Goal: Task Accomplishment & Management: Complete application form

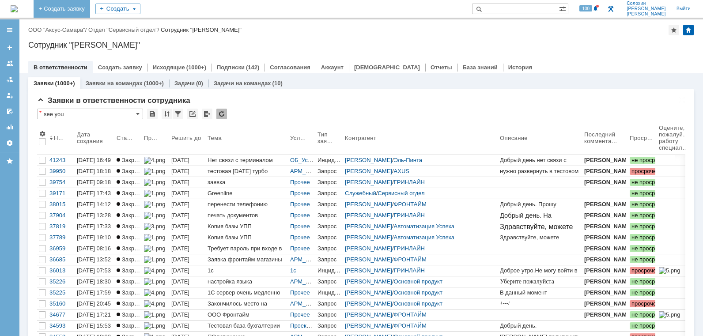
click at [90, 11] on link "+ Создать заявку" at bounding box center [62, 9] width 57 height 18
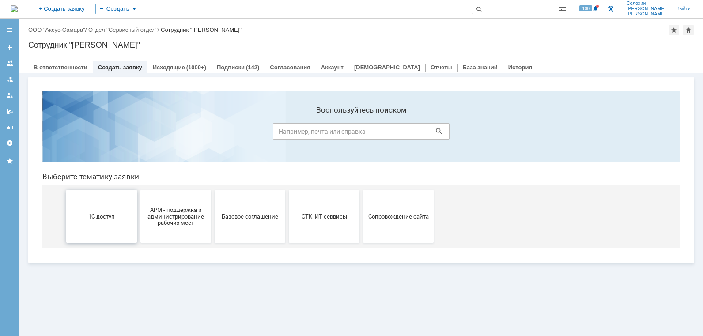
click at [110, 228] on button "1С доступ" at bounding box center [101, 216] width 71 height 53
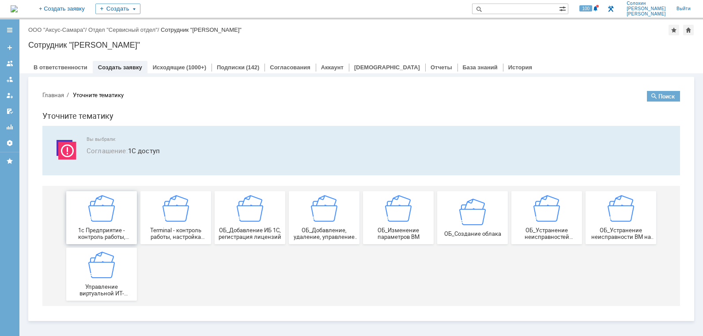
click at [96, 221] on img at bounding box center [101, 208] width 26 height 26
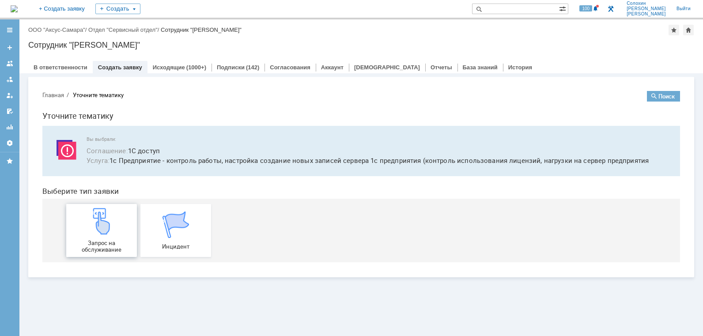
click at [110, 238] on div "Запрос на обслуживание" at bounding box center [101, 230] width 65 height 45
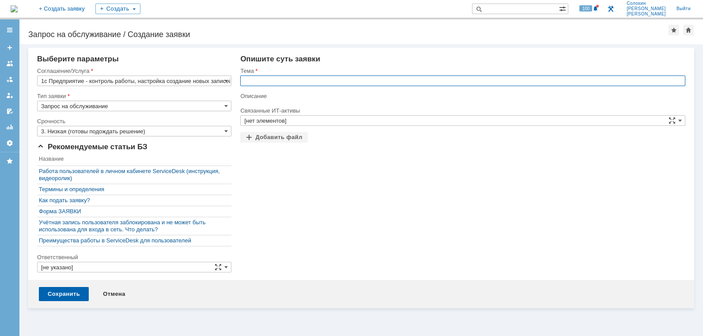
click at [276, 80] on input "text" at bounding box center [462, 81] width 445 height 11
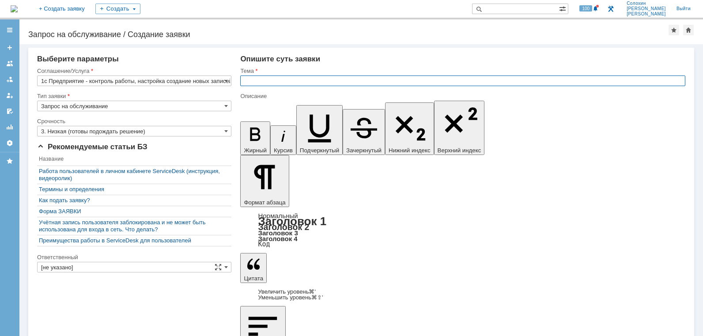
paste input "перенос эцп на сервер для пользователя"
click at [247, 81] on input "перенос эцп на сервер для пользователя" at bounding box center [462, 81] width 445 height 11
drag, startPoint x: 279, startPoint y: 82, endPoint x: 272, endPoint y: 83, distance: 7.1
click at [271, 83] on input "Перенос эцп на сервер для пользователя" at bounding box center [462, 81] width 445 height 11
click at [291, 79] on input "Перенос ЭЦП на сервер для пользователя" at bounding box center [462, 81] width 445 height 11
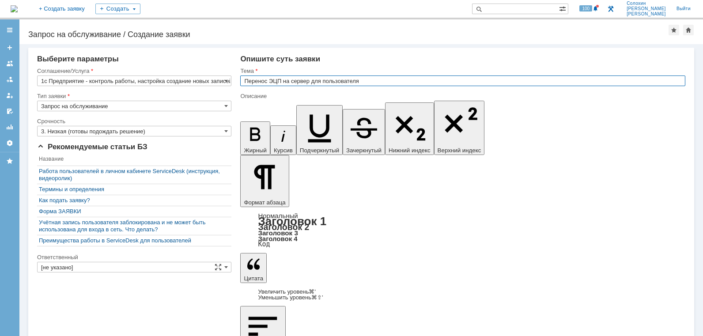
drag, startPoint x: 295, startPoint y: 81, endPoint x: 312, endPoint y: 77, distance: 18.1
click at [295, 81] on input "Перенос ЭЦП на сервер для пользователя" at bounding box center [462, 81] width 445 height 11
click at [313, 81] on input "Перенос ЭЦП на Сервер для пользователя" at bounding box center [462, 81] width 445 height 11
drag, startPoint x: 384, startPoint y: 81, endPoint x: 125, endPoint y: 78, distance: 258.8
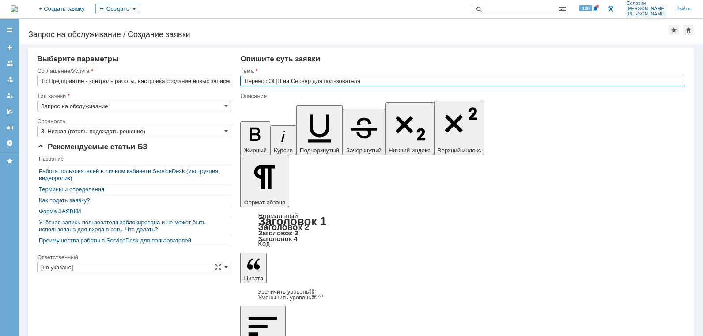
click at [317, 85] on input "Перенос ЭЦП на Сервер для пользователя" at bounding box center [462, 81] width 445 height 11
drag, startPoint x: 311, startPoint y: 79, endPoint x: 444, endPoint y: 82, distance: 132.5
click at [444, 82] on input "Перенос ЭЦП на Сервер для пользователя" at bounding box center [462, 81] width 445 height 11
type input "Перенос ЭЦП на Сервер"
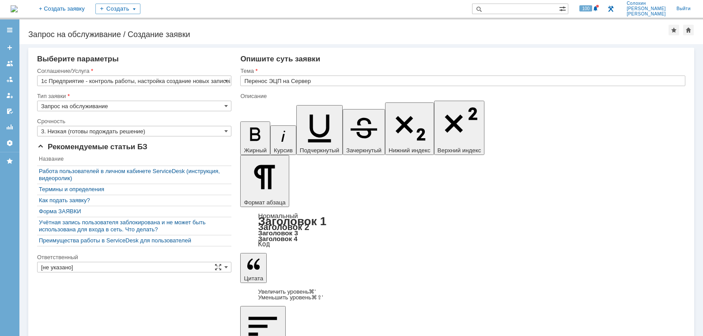
scroll to position [261, 3]
drag, startPoint x: 272, startPoint y: 2691, endPoint x: 283, endPoint y: 2688, distance: 12.3
click at [111, 267] on input "[не указано]" at bounding box center [134, 267] width 194 height 11
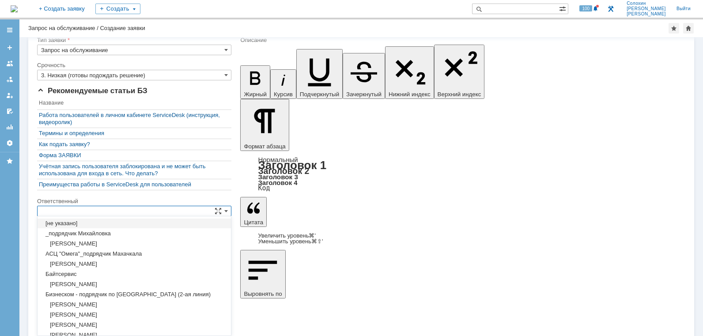
scroll to position [0, 0]
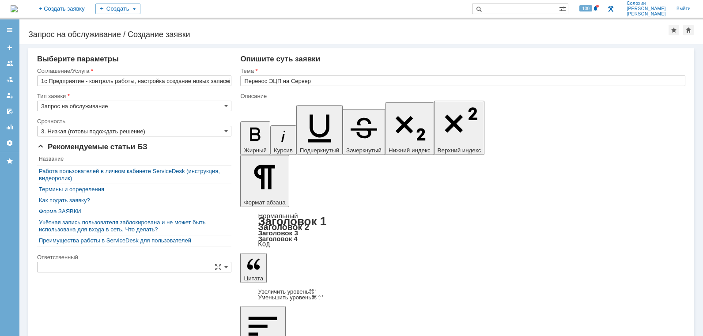
drag, startPoint x: 627, startPoint y: 2841, endPoint x: 387, endPoint y: 2727, distance: 266.1
type input "[не указано]"
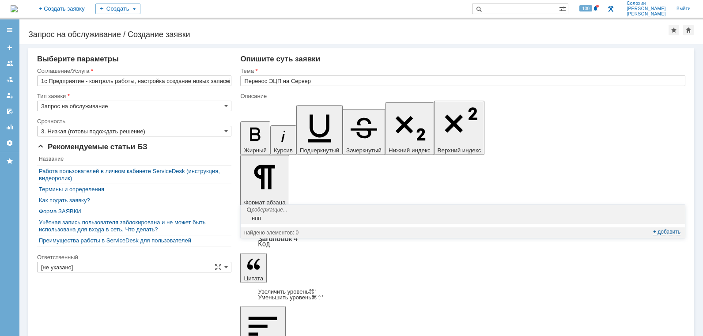
type input "н"
type input "С"
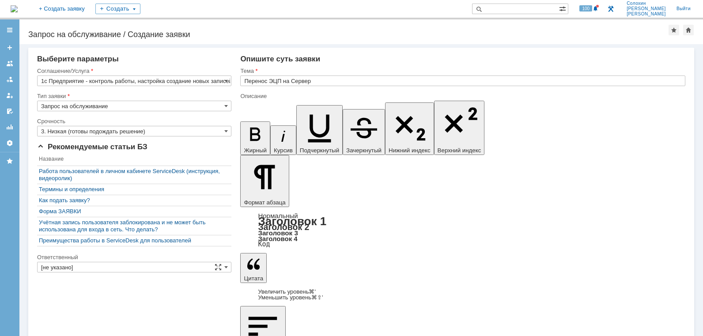
drag, startPoint x: 368, startPoint y: 258, endPoint x: 264, endPoint y: 90, distance: 197.4
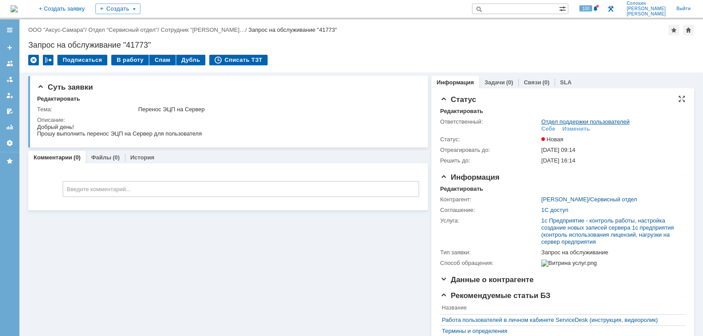
click at [564, 122] on link "Отдел поддержки пользователей" at bounding box center [585, 121] width 88 height 7
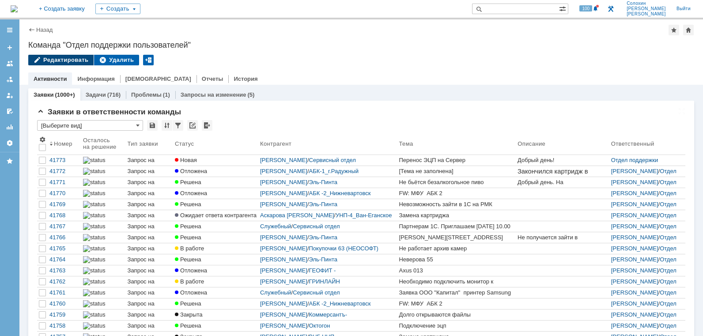
click at [73, 64] on div "Редактировать" at bounding box center [60, 60] width 65 height 11
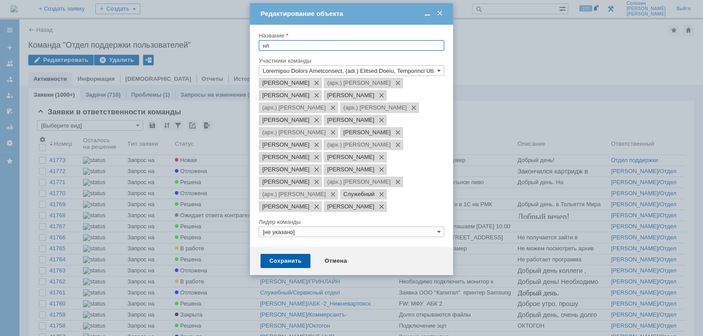
type input "нпп"
drag, startPoint x: 349, startPoint y: 45, endPoint x: 144, endPoint y: 42, distance: 205.4
click at [144, 42] on body "Идет загрузка, пожалуйста, подождите. На домашнюю + Создать заявку Создать 100 …" at bounding box center [351, 168] width 703 height 336
type input "САМ"
click at [332, 268] on div "Отмена" at bounding box center [336, 261] width 40 height 14
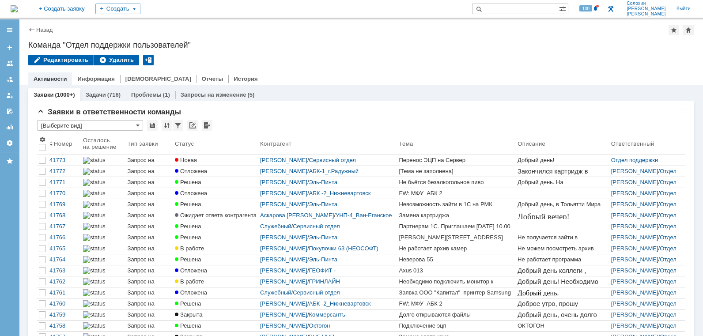
click at [51, 159] on div "41773" at bounding box center [64, 160] width 30 height 7
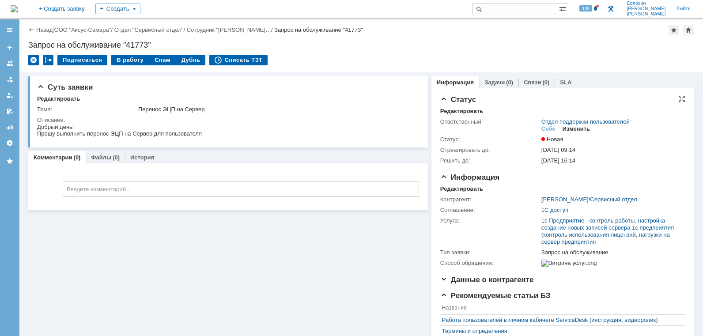
click at [580, 129] on div "Изменить" at bounding box center [577, 128] width 28 height 7
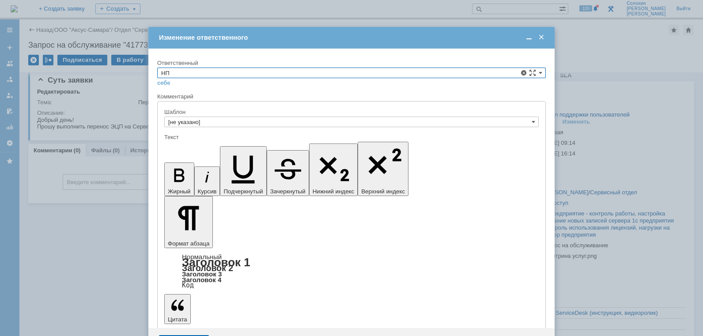
type input "[PERSON_NAME]"
type input "САМ"
click at [545, 38] on span at bounding box center [541, 38] width 9 height 8
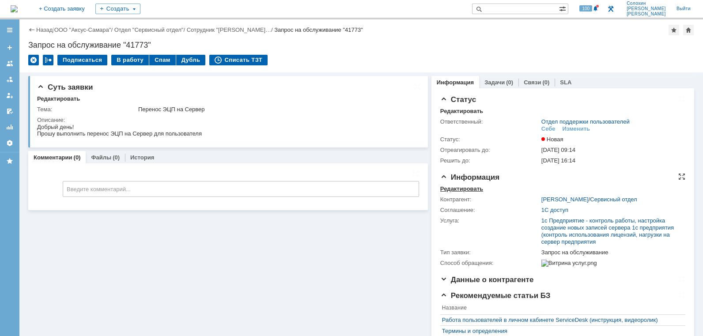
click at [468, 189] on div "Редактировать" at bounding box center [461, 188] width 43 height 7
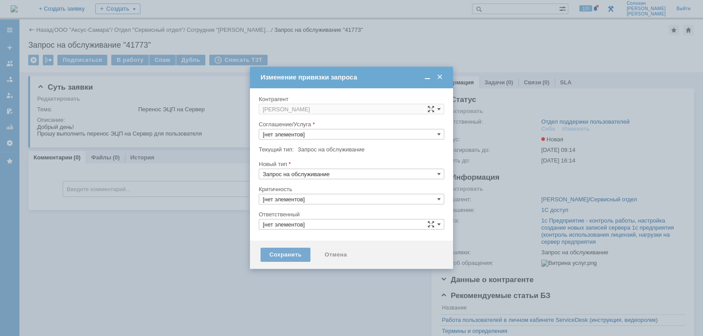
type input "3. Низкая"
type input "Отдел поддержки пользователей"
type input "1c Предприятие - контроль работы, настройка создание новых записей сервера 1с п…"
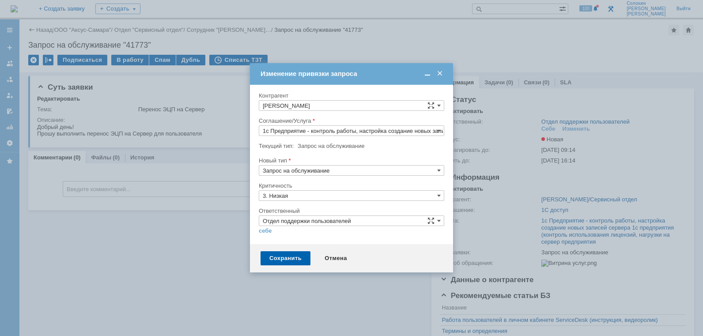
click at [402, 99] on div "Контрагент" at bounding box center [351, 96] width 185 height 8
click at [441, 107] on input "[PERSON_NAME]" at bounding box center [351, 105] width 185 height 11
click at [293, 225] on div "[не указано] AVON AXUS Axus Computers DELPHI Xcom _подрядчик Михайловка «ММЦ Пр…" at bounding box center [351, 80] width 185 height 289
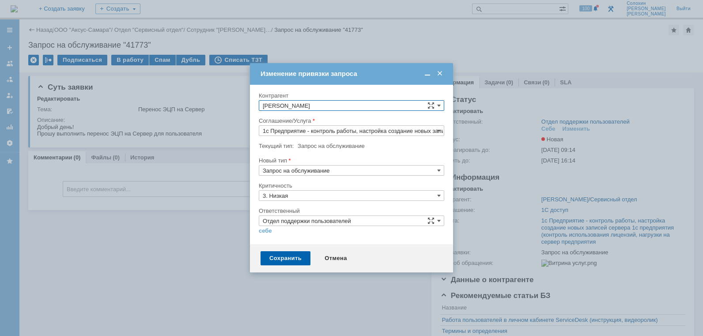
click at [298, 223] on link "Показать еще" at bounding box center [281, 229] width 45 height 13
type input "САМ"
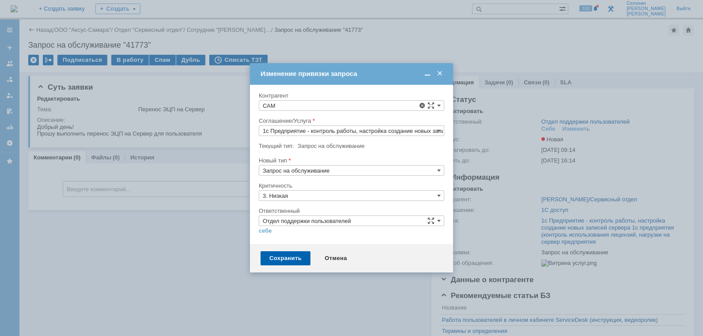
click at [273, 187] on div "САМ" at bounding box center [352, 190] width 176 height 7
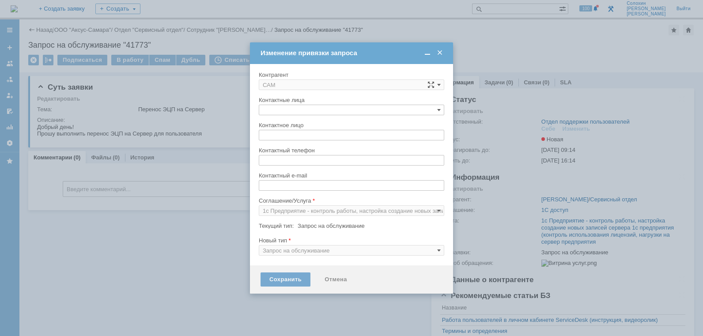
type input "[не указано]"
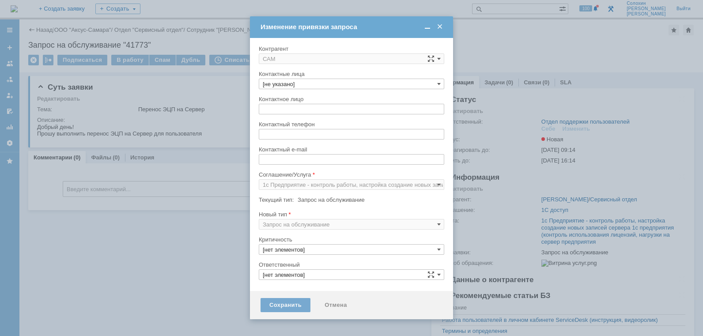
type input "3. Низкая"
type input "Отдел поддержки пользователей"
type input "3. Низкая"
type input "Отдел поддержки пользователей"
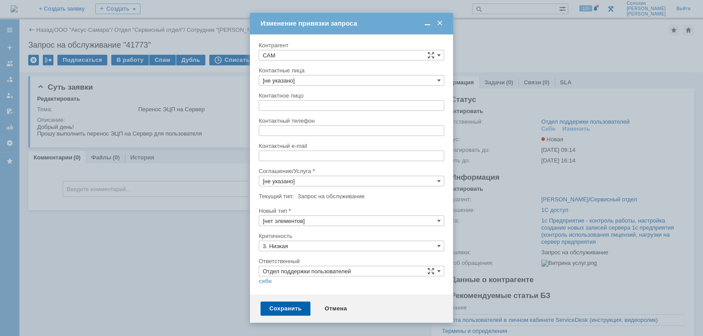
click at [344, 83] on input "[не указано]" at bounding box center [351, 80] width 185 height 11
click at [294, 122] on span "[PERSON_NAME], email:[EMAIL_ADDRESS][DOMAIN_NAME]" at bounding box center [352, 121] width 178 height 7
type input "[PERSON_NAME], email:[EMAIL_ADDRESS][DOMAIN_NAME]"
type input "[PERSON_NAME]"
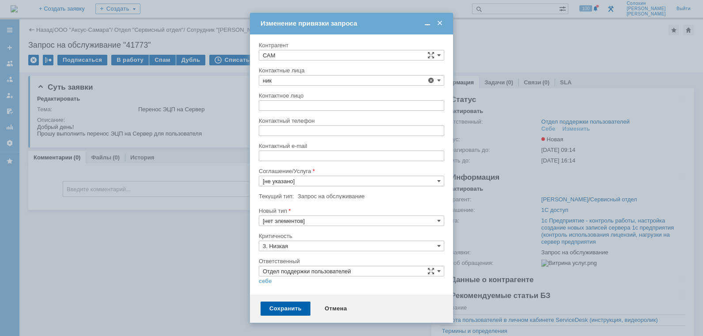
type input "[EMAIL_ADDRESS][DOMAIN_NAME]"
type input "[PERSON_NAME], email:[EMAIL_ADDRESS][DOMAIN_NAME]"
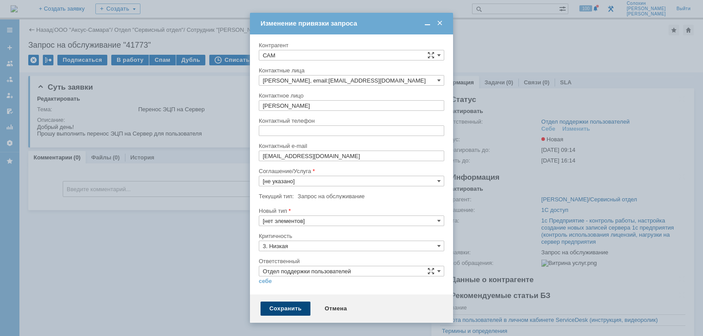
click at [292, 310] on div "Сохранить" at bounding box center [286, 309] width 50 height 14
click at [325, 178] on input "[не указано]" at bounding box center [351, 181] width 185 height 11
click at [319, 202] on span "АРМ - поддержка и администрирование рабочих мест" at bounding box center [352, 203] width 178 height 7
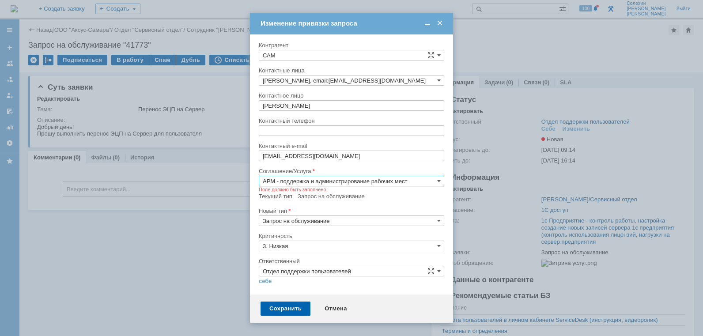
type input "АРМ - поддержка и администрирование рабочих мест"
click at [282, 310] on div "Сохранить" at bounding box center [286, 309] width 50 height 14
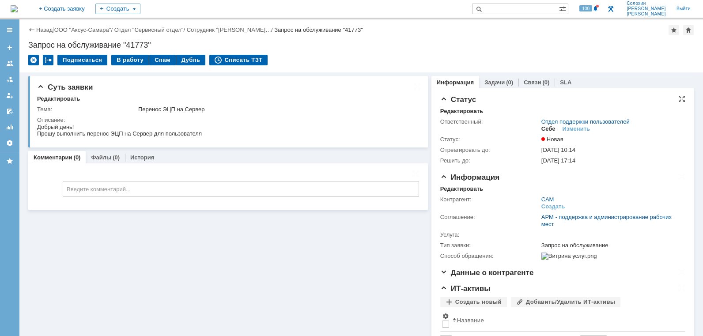
click at [554, 129] on div "Себе" at bounding box center [548, 128] width 14 height 7
click at [509, 84] on div "(0)" at bounding box center [509, 82] width 7 height 7
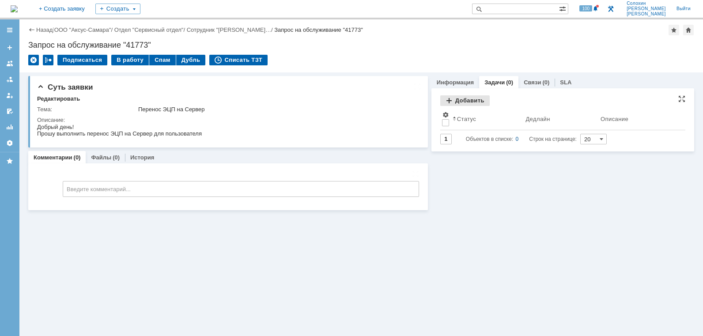
click at [468, 98] on div "Добавить" at bounding box center [464, 100] width 49 height 11
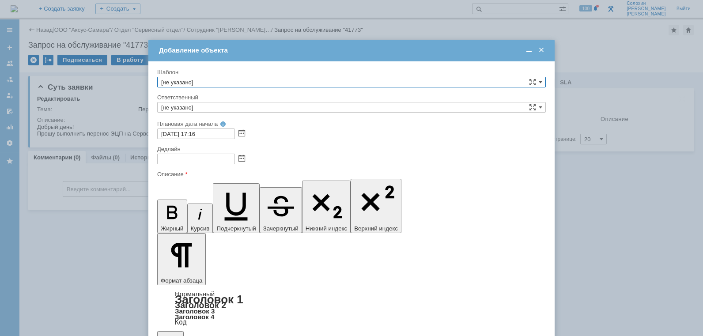
click at [215, 84] on input "[не указано]" at bounding box center [351, 82] width 389 height 11
drag, startPoint x: 218, startPoint y: 2577, endPoint x: 223, endPoint y: 2543, distance: 34.5
type input "[не указано]"
click at [197, 84] on input "[не указано]" at bounding box center [351, 82] width 389 height 11
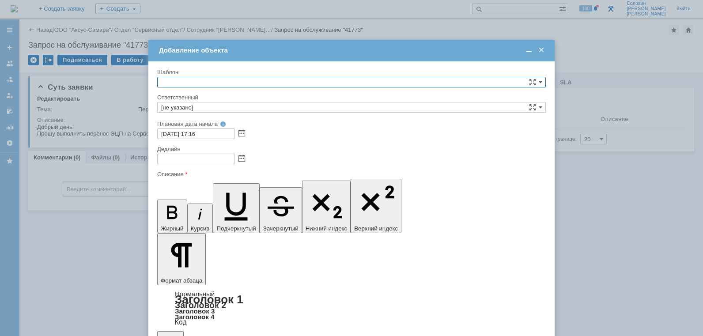
click at [197, 80] on input "text" at bounding box center [351, 82] width 389 height 11
type input "[не указано]"
click at [193, 103] on input "[не указано]" at bounding box center [351, 107] width 389 height 11
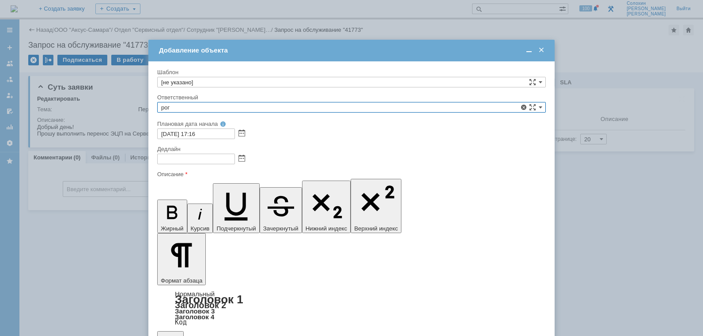
click at [187, 107] on input "рог" at bounding box center [351, 107] width 389 height 11
click at [194, 160] on span "[PERSON_NAME]" at bounding box center [351, 158] width 381 height 7
type input "[PERSON_NAME]"
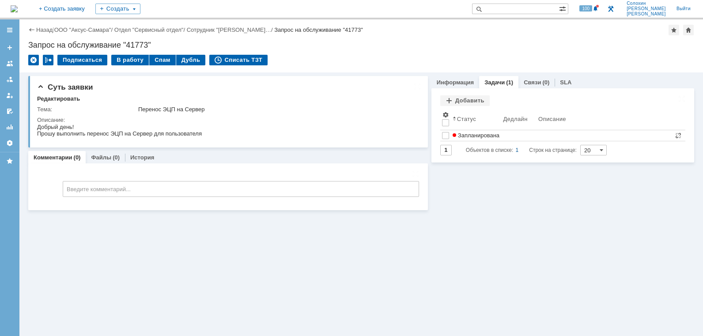
scroll to position [0, 0]
click at [18, 11] on img at bounding box center [14, 8] width 7 height 7
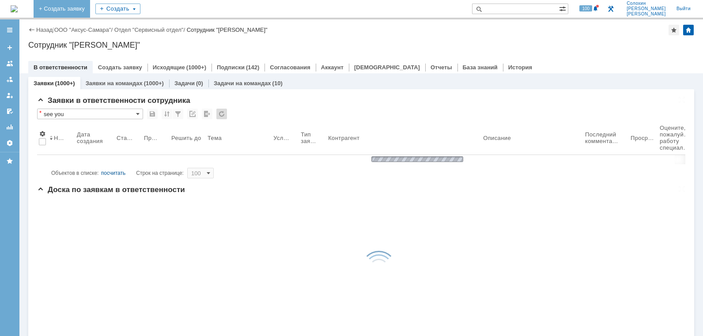
click at [85, 9] on link "+ Создать заявку" at bounding box center [62, 9] width 57 height 18
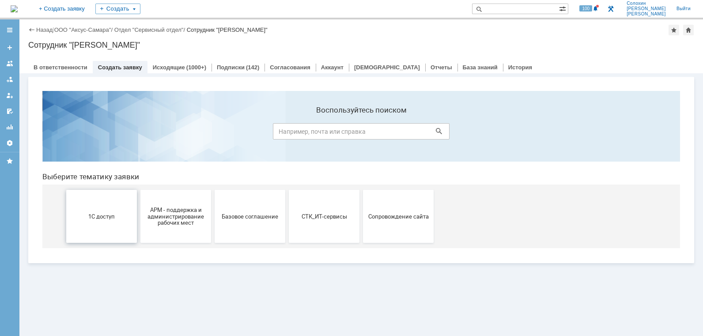
click at [105, 222] on button "1С доступ" at bounding box center [101, 216] width 71 height 53
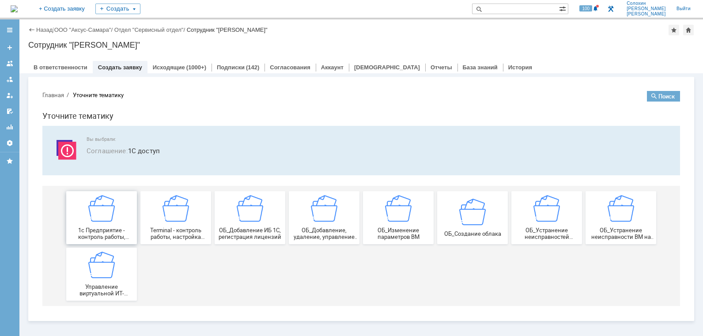
click at [86, 204] on div "1c Предприятие - контроль работы, настройка создание новых записей сервера 1с п…" at bounding box center [101, 217] width 65 height 45
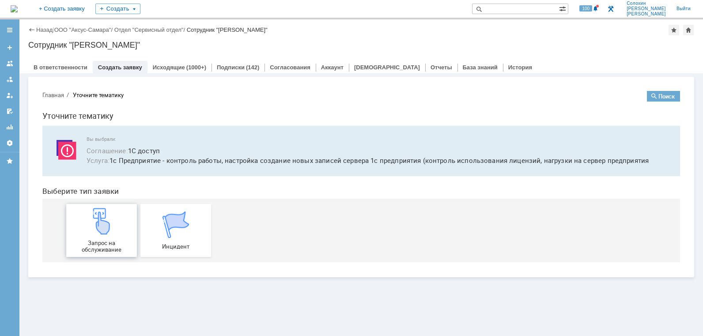
click at [86, 228] on div "Запрос на обслуживание" at bounding box center [101, 230] width 65 height 45
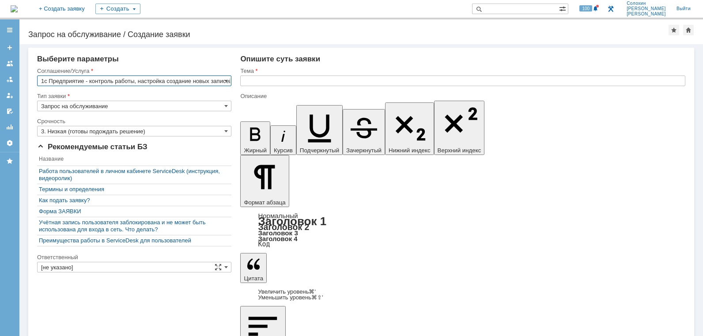
click at [254, 83] on input "text" at bounding box center [462, 81] width 445 height 11
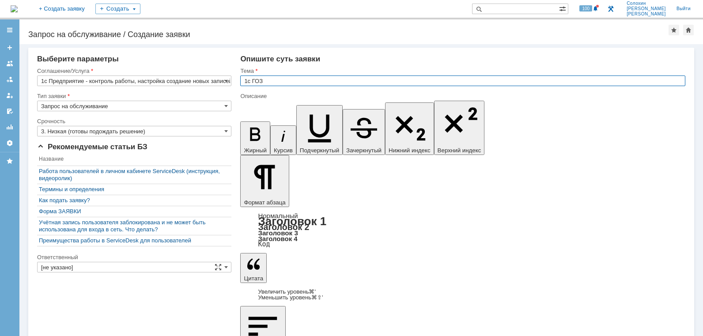
type input "1с ГОЗ"
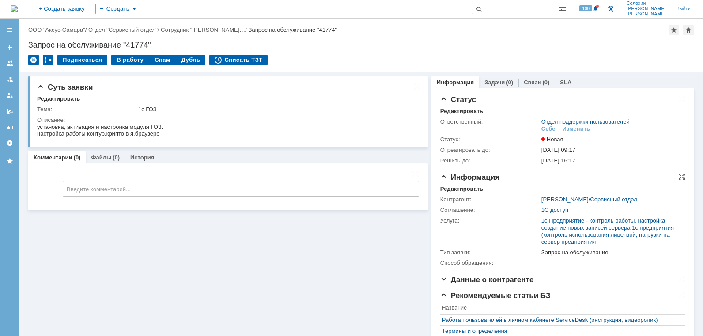
click at [463, 185] on div "Информация Редактировать Контрагент: Солохин Кирилл Викторович / Сервисный отде…" at bounding box center [562, 224] width 245 height 102
drag, startPoint x: 462, startPoint y: 187, endPoint x: 457, endPoint y: 185, distance: 5.3
click at [463, 186] on div "Редактировать" at bounding box center [461, 188] width 43 height 7
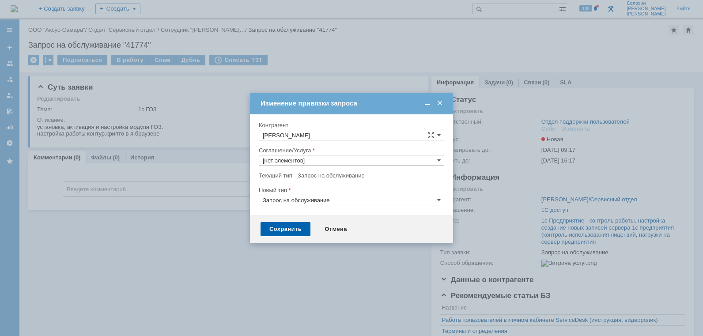
type input "1c Предприятие - контроль работы, настройка создание новых записей сервера 1с п…"
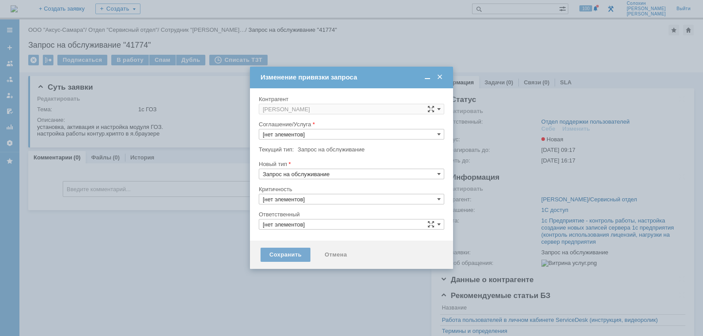
type input "1c Предприятие - контроль работы, настройка создание новых записей сервера 1с п…"
type input "3. Низкая"
type input "Отдел поддержки пользователей"
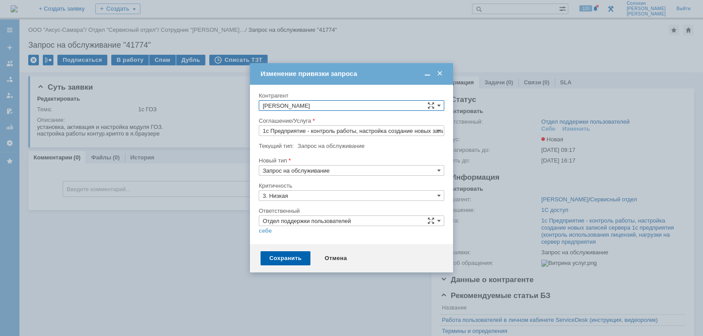
click at [374, 100] on input "[PERSON_NAME]" at bounding box center [351, 105] width 185 height 11
click at [332, 214] on span "Козлов Алексей Александрович" at bounding box center [309, 215] width 47 height 7
type input "Козлов Алексей Александрович"
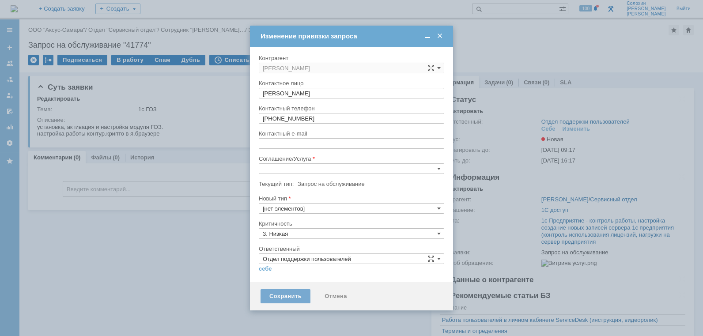
type input "[не указано]"
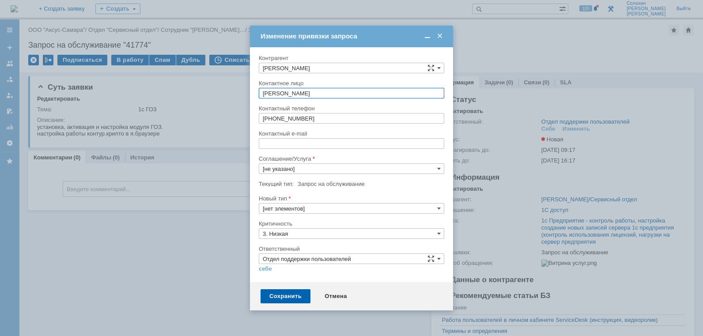
click at [322, 170] on input "[не указано]" at bounding box center [351, 168] width 185 height 11
click at [305, 188] on span "АРМ - поддержка и администрирование рабочих мест" at bounding box center [352, 191] width 178 height 7
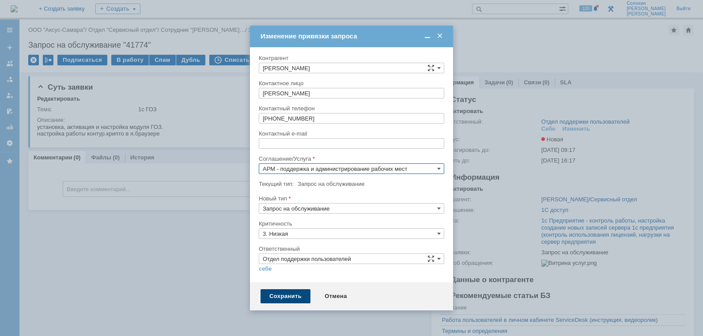
type input "АРМ - поддержка и администрирование рабочих мест"
click at [292, 298] on div "Сохранить" at bounding box center [286, 296] width 50 height 14
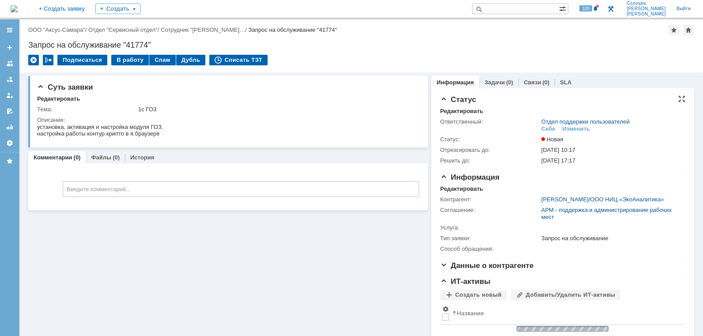
scroll to position [0, 0]
click at [549, 127] on div "Себе" at bounding box center [548, 128] width 14 height 7
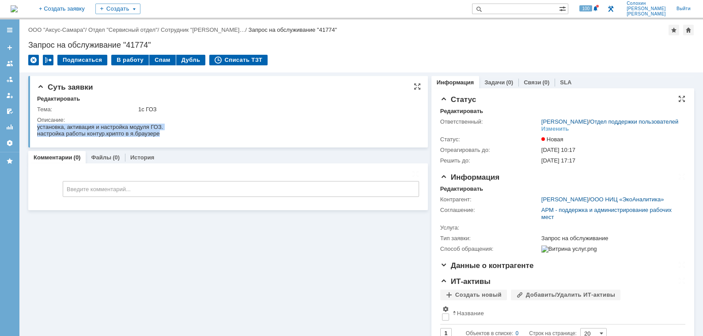
drag, startPoint x: 167, startPoint y: 135, endPoint x: 3, endPoint y: 101, distance: 168.3
click at [37, 124] on html "установка, активация и настройка модуля ГОЗ. настройка работы контур.крипто в я…" at bounding box center [226, 130] width 379 height 13
copy div "установка, активация и настройка модуля ГОЗ. настройка работы контур.крипто в я…"
click at [502, 81] on link "Задачи" at bounding box center [494, 82] width 20 height 7
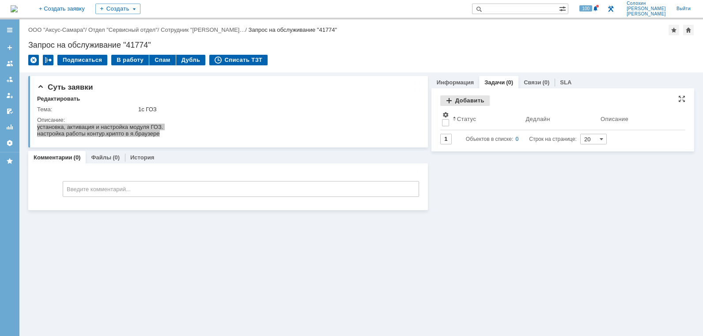
click at [467, 104] on div "Добавить" at bounding box center [464, 100] width 49 height 11
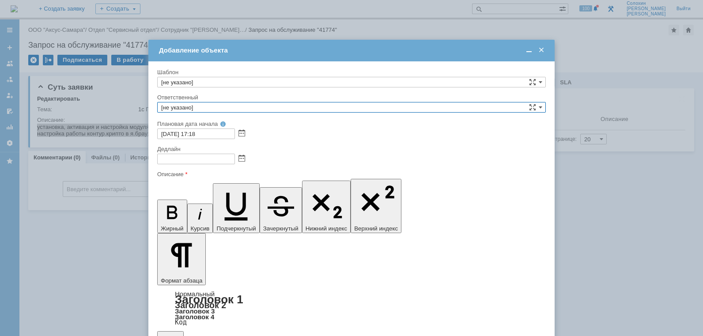
click at [216, 107] on input "[не указано]" at bounding box center [351, 107] width 389 height 11
click at [196, 160] on span "[PERSON_NAME]" at bounding box center [351, 158] width 381 height 7
type input "[PERSON_NAME]"
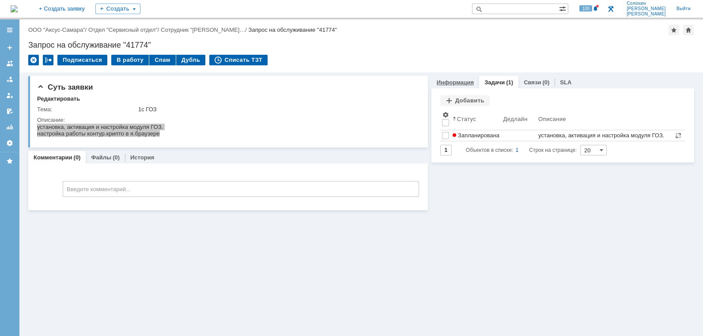
click at [448, 76] on div "Информация" at bounding box center [455, 82] width 48 height 13
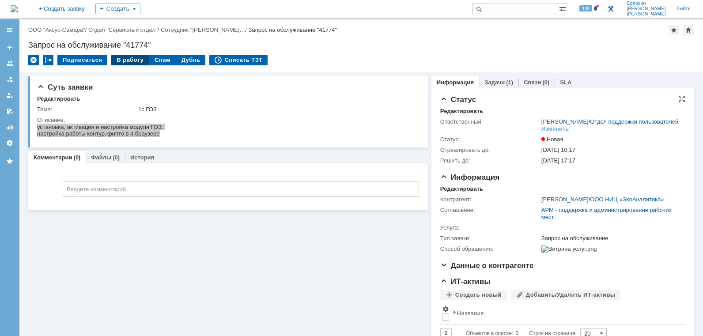
click at [119, 60] on div "В работу" at bounding box center [130, 60] width 38 height 11
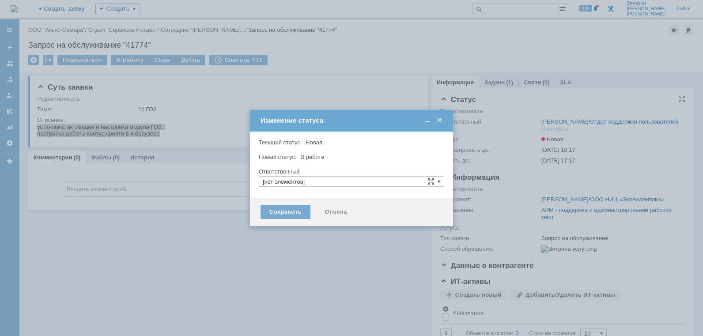
type input "[PERSON_NAME]"
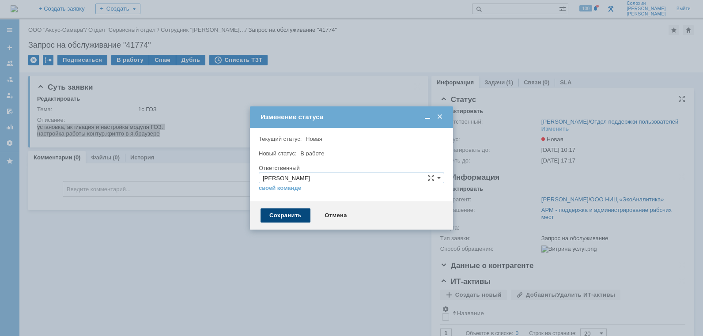
click at [286, 212] on div "Сохранить" at bounding box center [286, 215] width 50 height 14
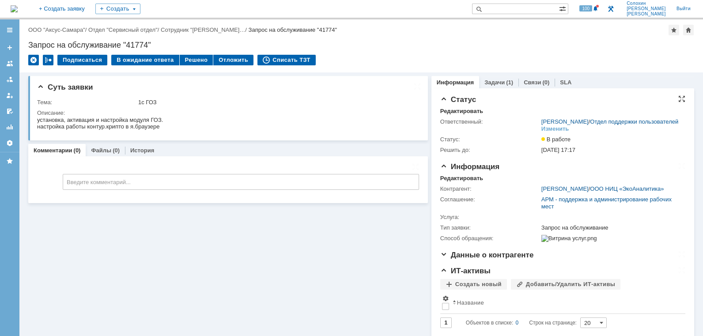
click at [18, 10] on img at bounding box center [14, 8] width 7 height 7
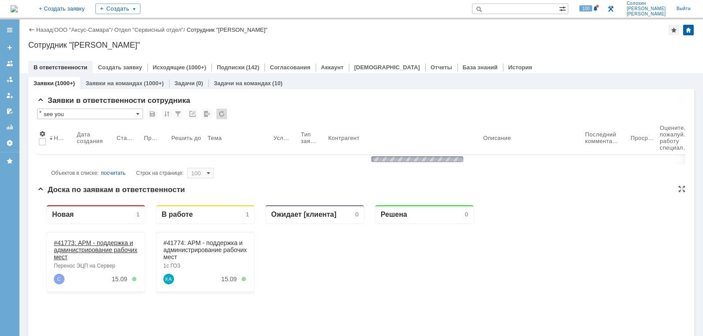
click at [101, 250] on link "#41773: АРМ - поддержка и администрирование рабочих мест" at bounding box center [95, 249] width 83 height 21
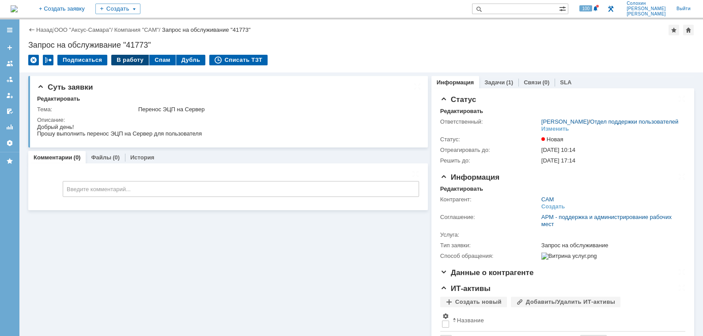
click at [128, 59] on div "В работу" at bounding box center [130, 60] width 38 height 11
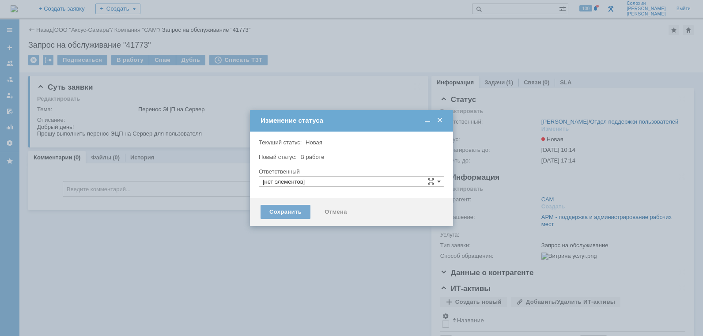
type input "[PERSON_NAME]"
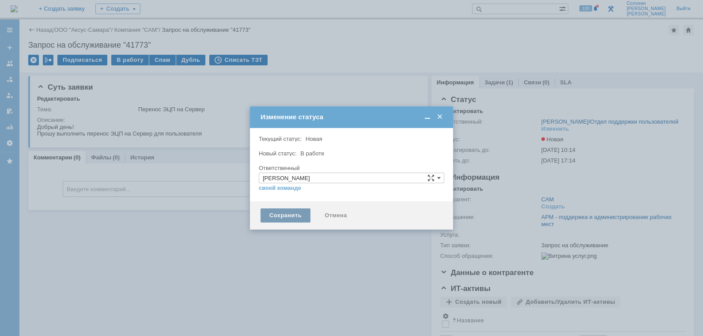
click at [294, 221] on div "Сохранить" at bounding box center [286, 215] width 50 height 14
click at [283, 218] on div "Сохранить" at bounding box center [286, 215] width 50 height 14
